Goal: Information Seeking & Learning: Learn about a topic

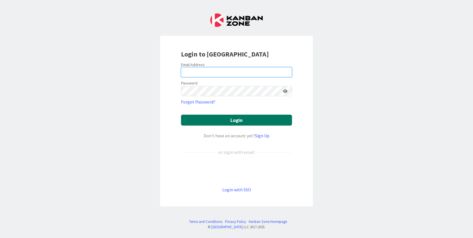
type input "[EMAIL_ADDRESS][PERSON_NAME][DOMAIN_NAME]"
click at [213, 121] on button "Login" at bounding box center [236, 119] width 111 height 11
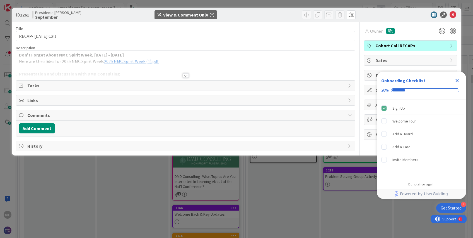
click at [347, 157] on div "ID 1261 Presidents Cohort Calls September View & Comment Only Title 24 / 128 RE…" at bounding box center [236, 119] width 473 height 238
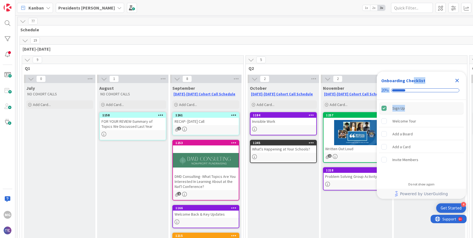
drag, startPoint x: 413, startPoint y: 80, endPoint x: 418, endPoint y: 103, distance: 23.4
click at [418, 105] on div "Onboarding Checklist 20% Sign Up Welcome Tour Add a Board Add a Card Invite Mem…" at bounding box center [421, 124] width 89 height 107
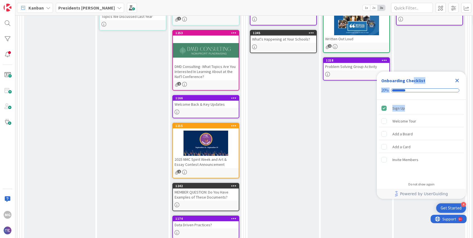
scroll to position [110, 0]
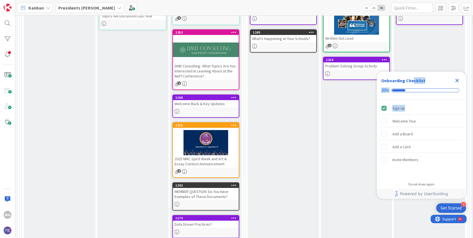
click at [203, 55] on div at bounding box center [206, 49] width 66 height 25
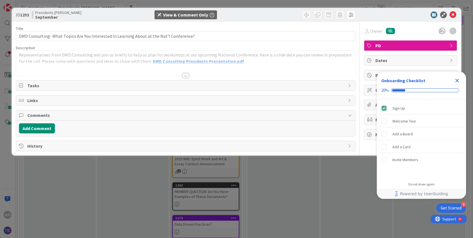
click at [188, 74] on div at bounding box center [186, 75] width 6 height 4
click at [187, 75] on div at bounding box center [186, 75] width 6 height 4
click at [454, 81] on icon "Close Checklist" at bounding box center [457, 80] width 7 height 7
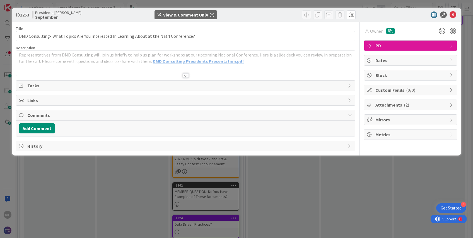
click at [190, 76] on div at bounding box center [185, 73] width 339 height 6
click at [185, 75] on div at bounding box center [186, 75] width 6 height 4
click at [455, 16] on icon at bounding box center [453, 14] width 7 height 7
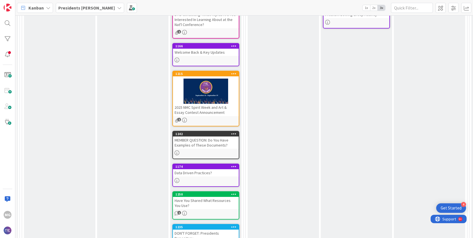
scroll to position [162, 0]
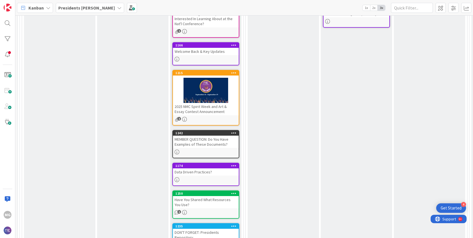
click at [198, 141] on div "MEMBER QUESTION: Do You Have Examples of These Documents?" at bounding box center [206, 141] width 66 height 12
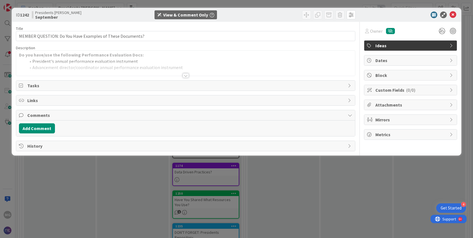
click at [187, 75] on div at bounding box center [186, 75] width 6 height 4
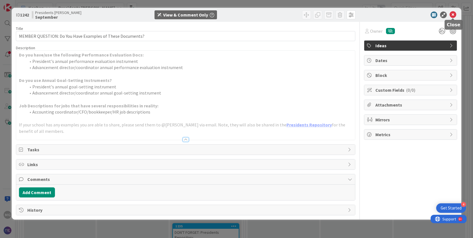
click at [455, 16] on icon at bounding box center [453, 14] width 7 height 7
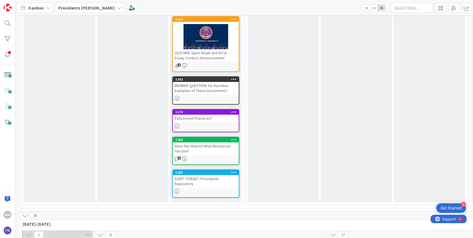
click at [190, 121] on div "Data Driven Practices?" at bounding box center [206, 117] width 66 height 7
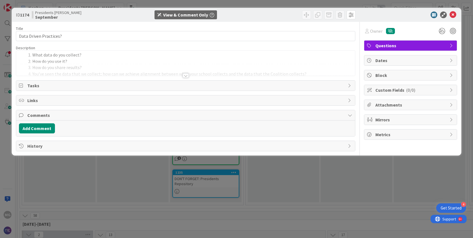
click at [188, 75] on div at bounding box center [186, 75] width 6 height 4
